Goal: Information Seeking & Learning: Learn about a topic

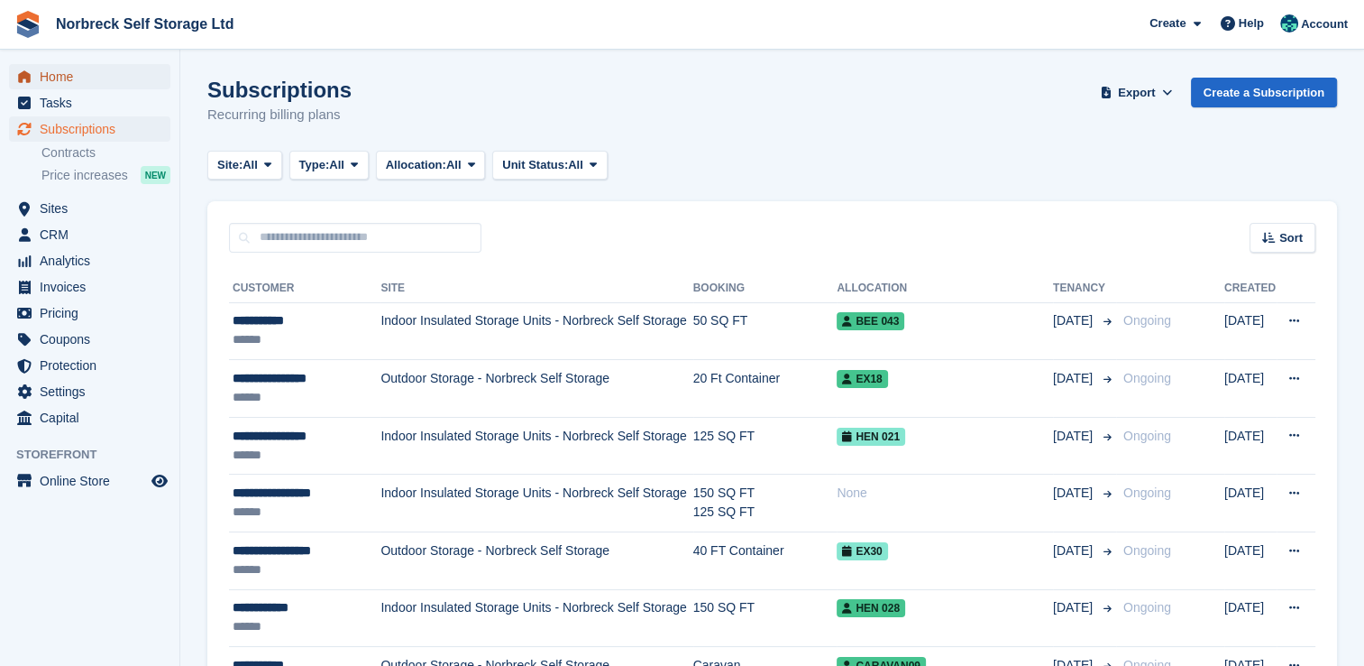
click at [60, 73] on span "Home" at bounding box center [94, 76] width 108 height 25
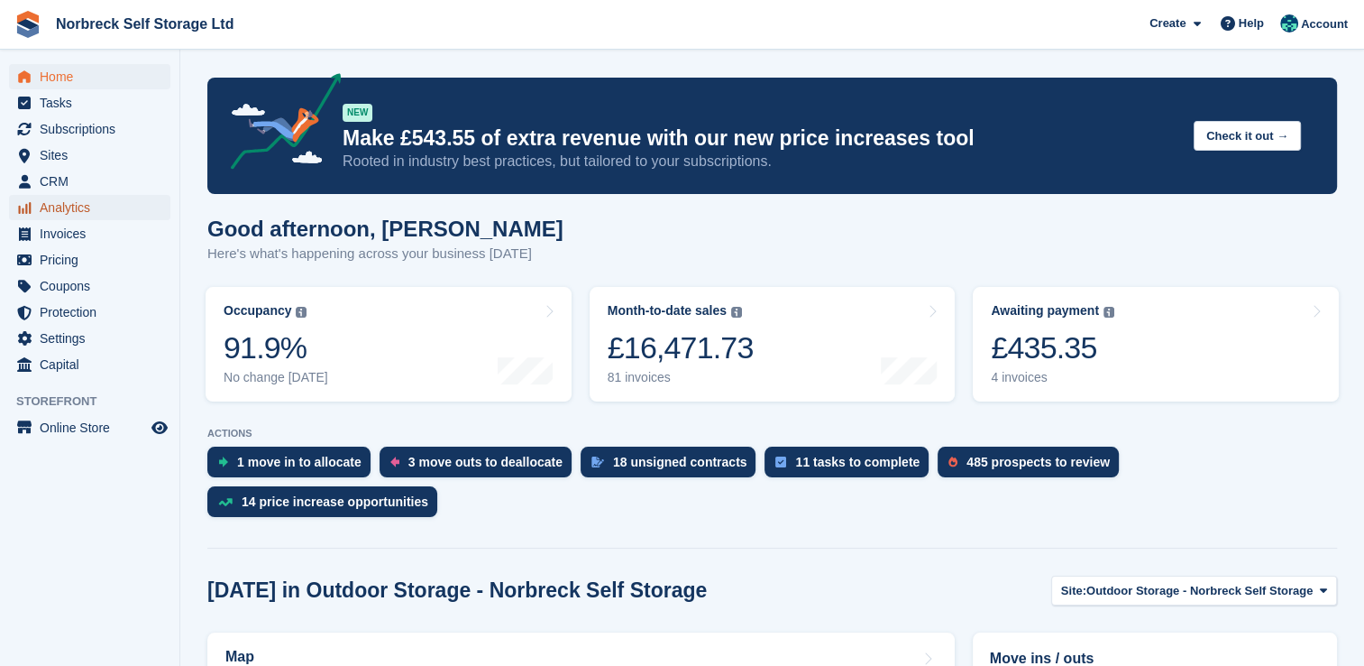
click at [53, 211] on span "Analytics" at bounding box center [94, 207] width 108 height 25
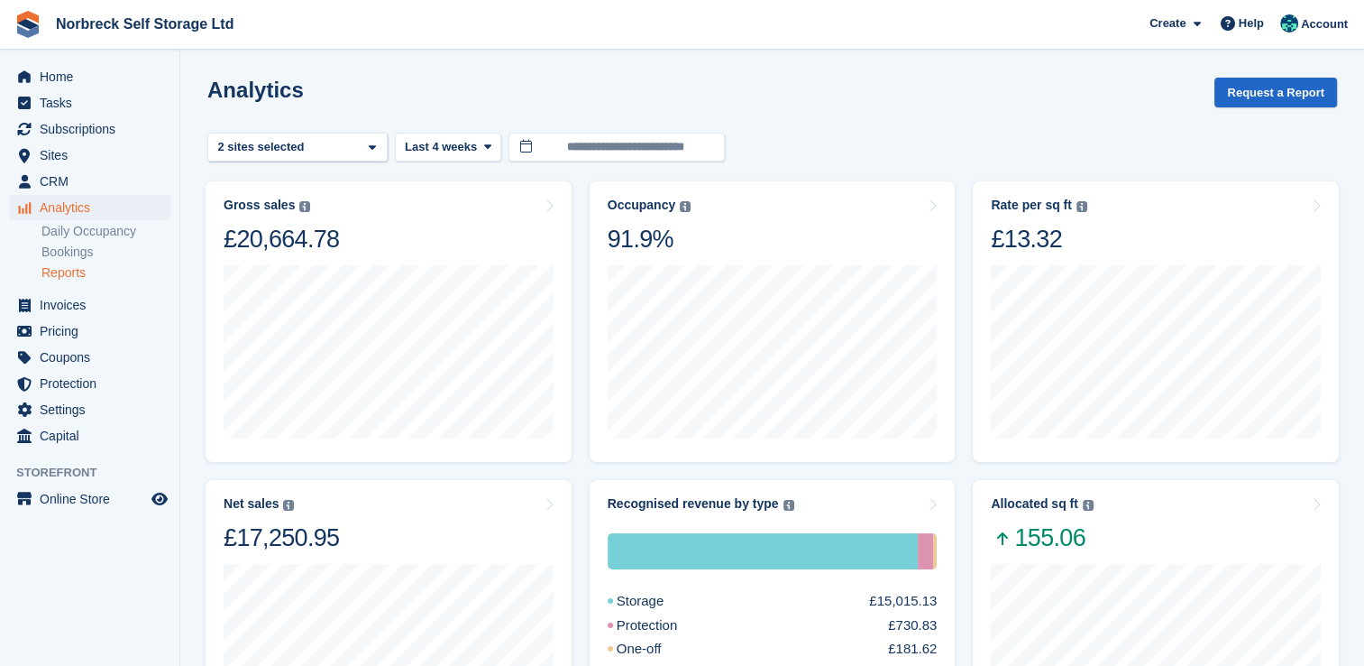
click at [61, 280] on link "Reports" at bounding box center [105, 272] width 129 height 17
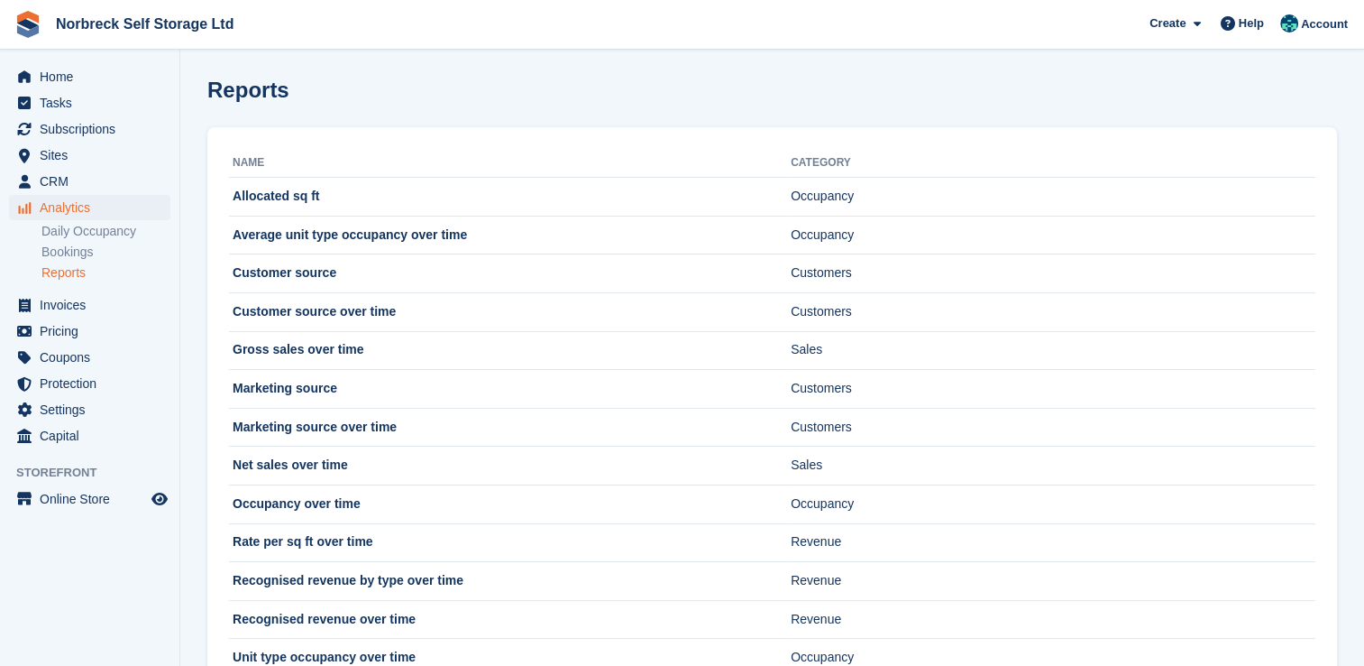
scroll to position [60, 0]
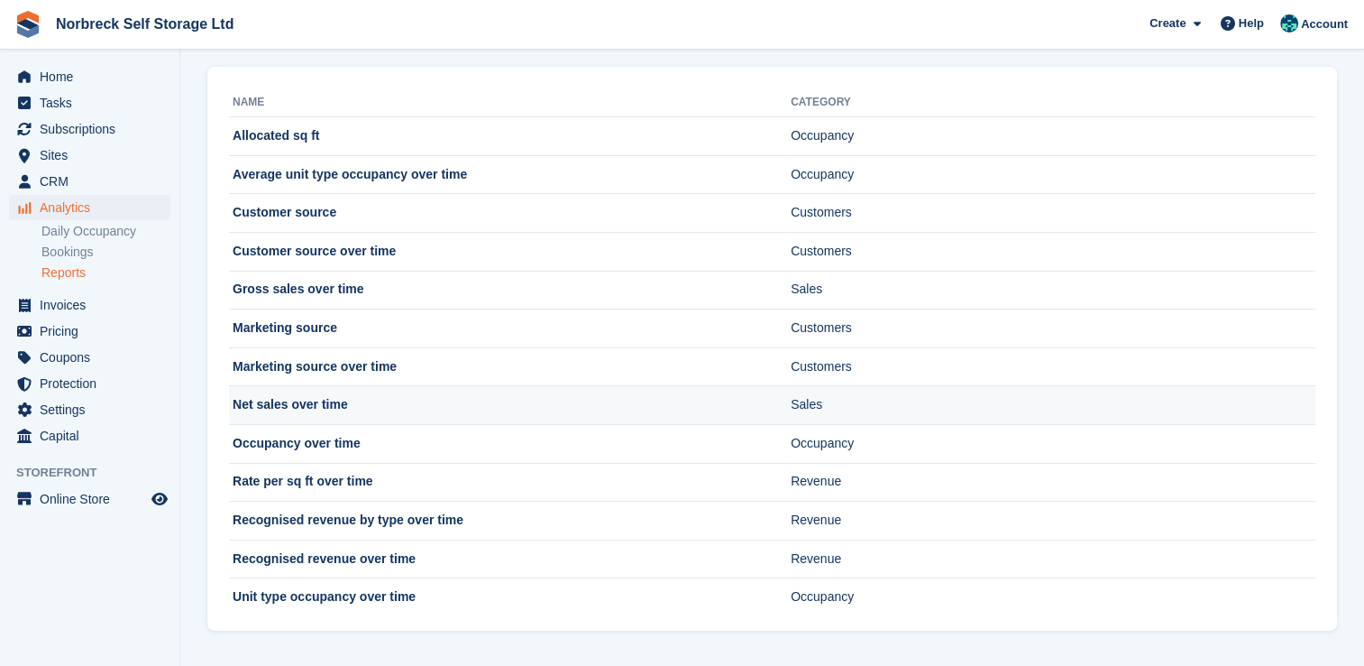
click at [324, 398] on td "Net sales over time" at bounding box center [510, 405] width 562 height 39
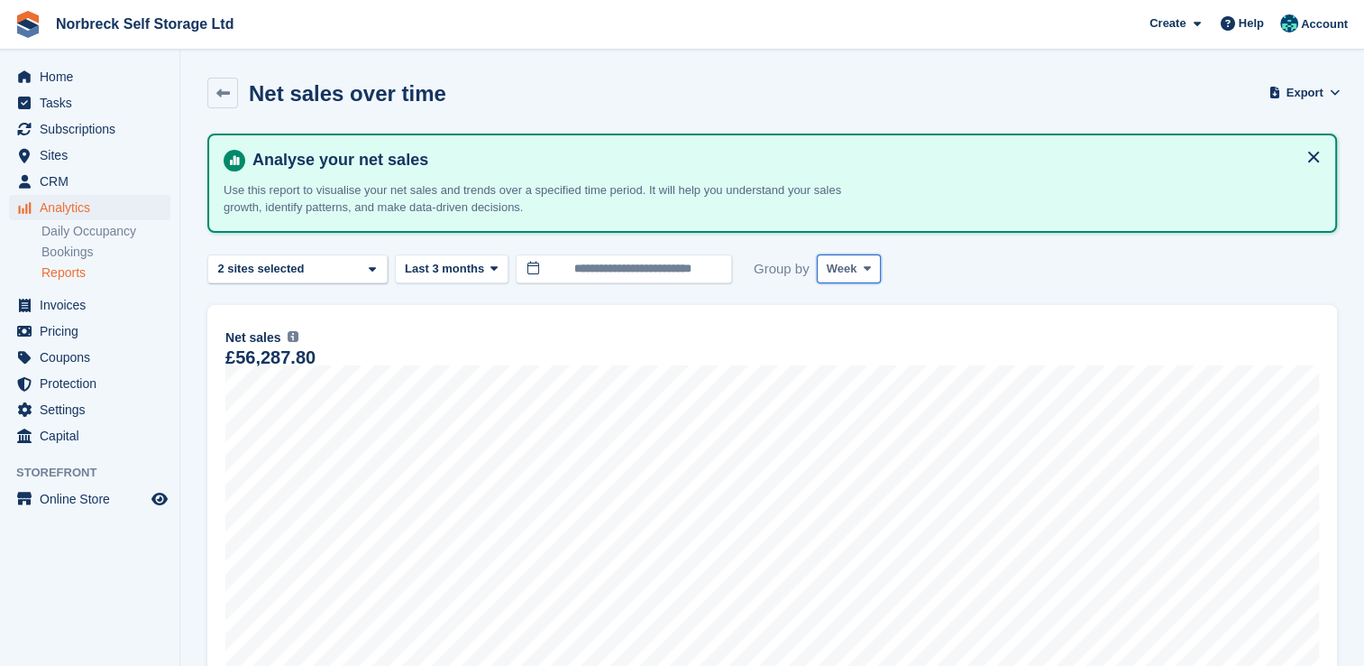
click at [849, 264] on span "Week" at bounding box center [842, 269] width 31 height 18
click at [830, 363] on link "Month" at bounding box center [903, 376] width 157 height 32
click at [487, 267] on span at bounding box center [494, 269] width 14 height 14
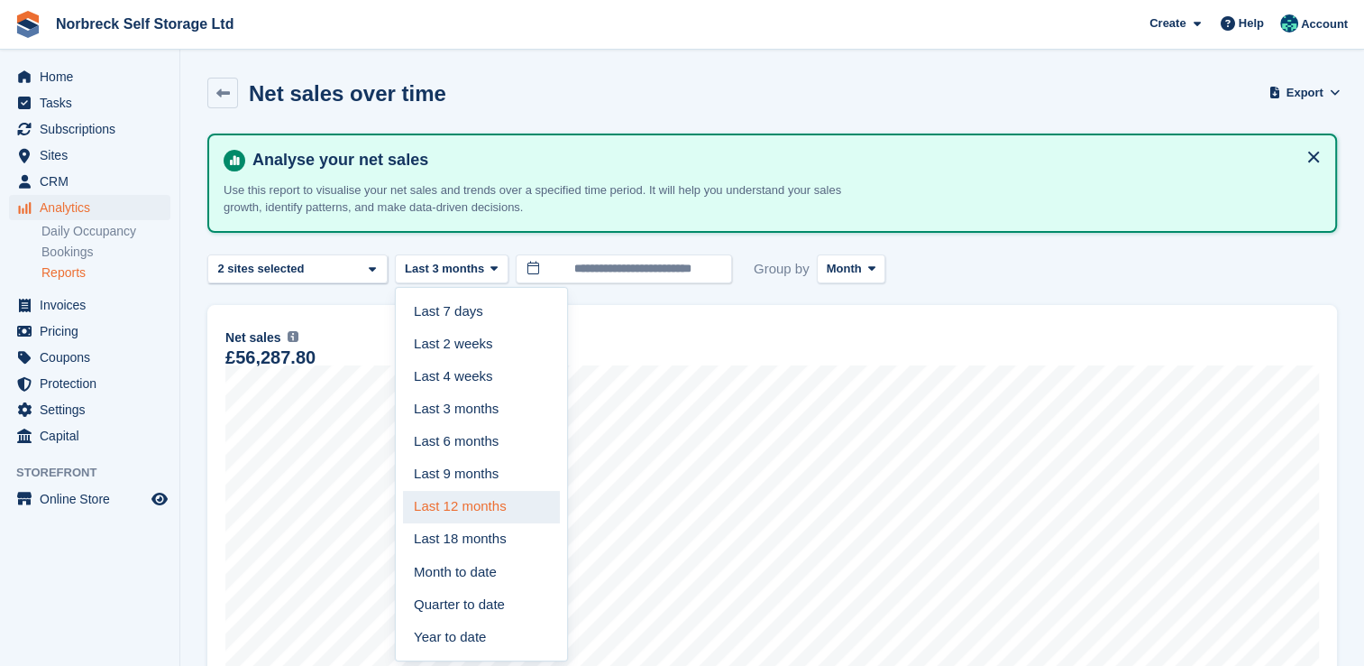
click at [466, 500] on link "Last 12 months" at bounding box center [481, 507] width 157 height 32
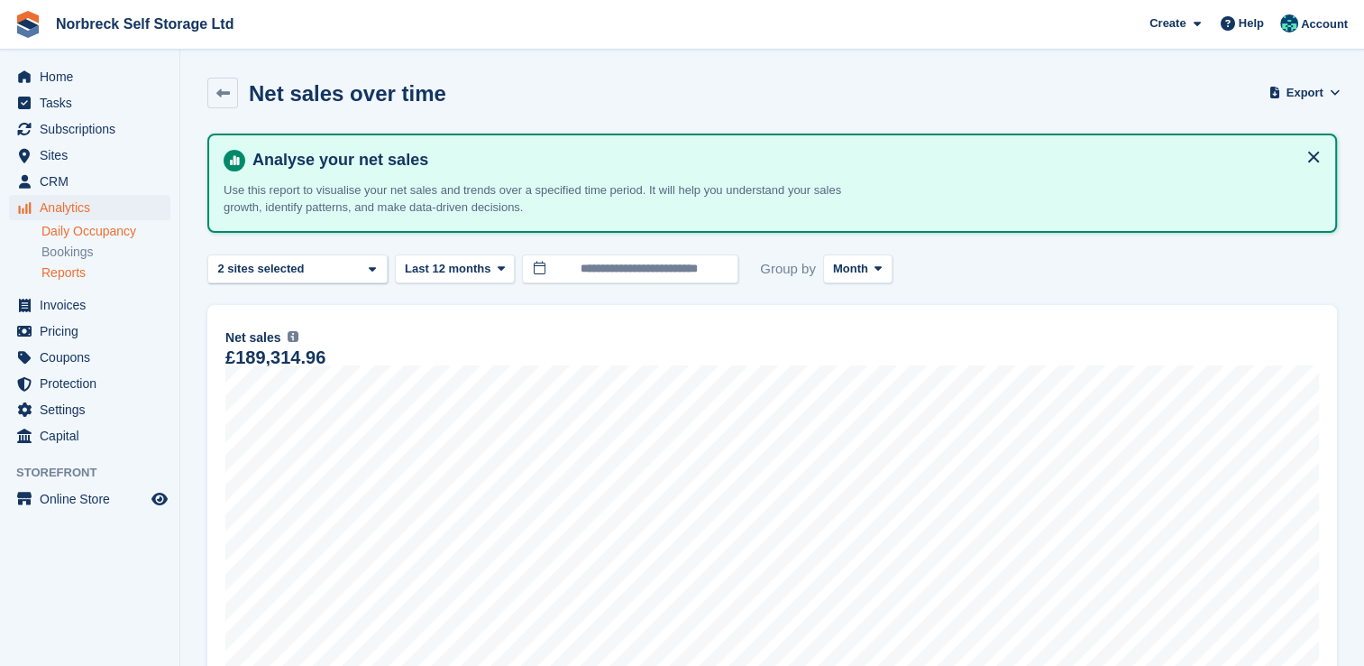
click at [87, 230] on link "Daily Occupancy" at bounding box center [105, 231] width 129 height 17
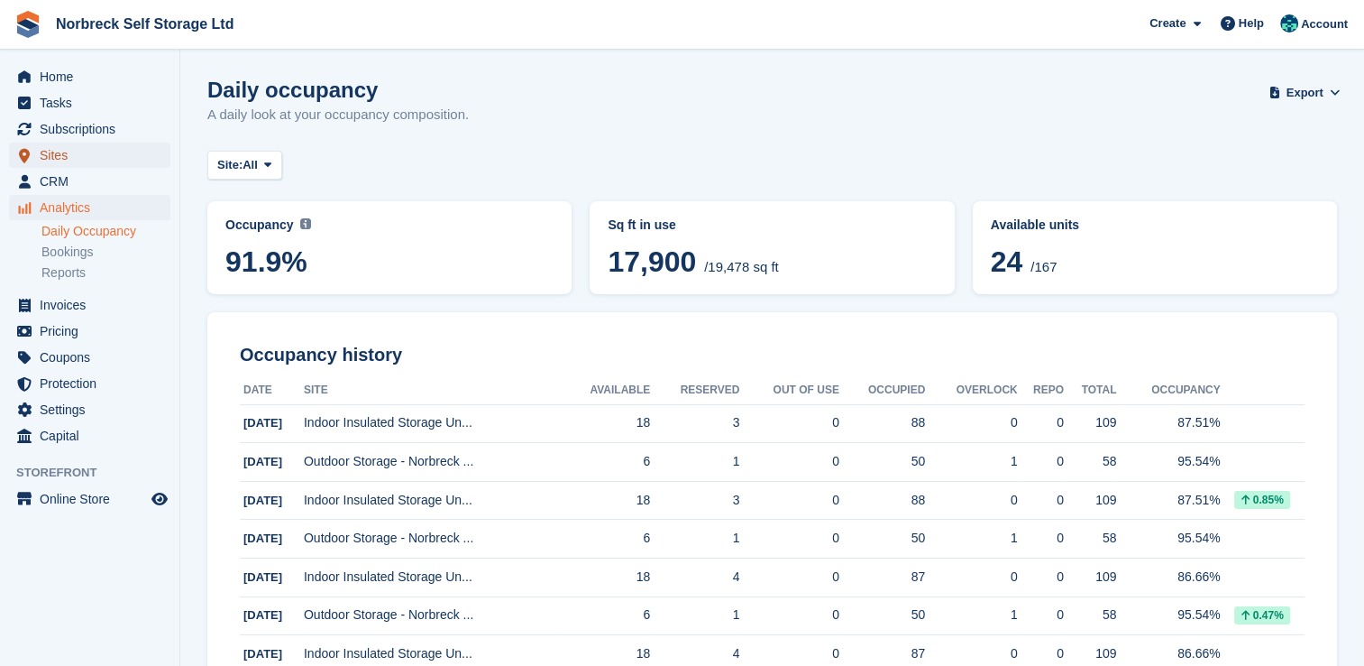
click at [62, 152] on span "Sites" at bounding box center [94, 154] width 108 height 25
